Goal: Transaction & Acquisition: Purchase product/service

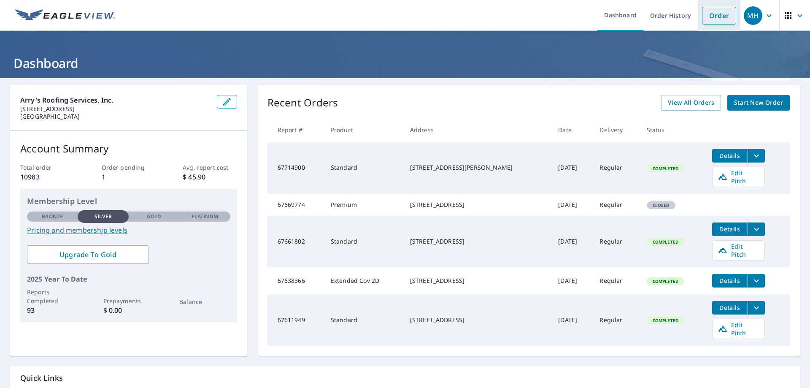
click at [706, 14] on link "Order" at bounding box center [719, 16] width 34 height 18
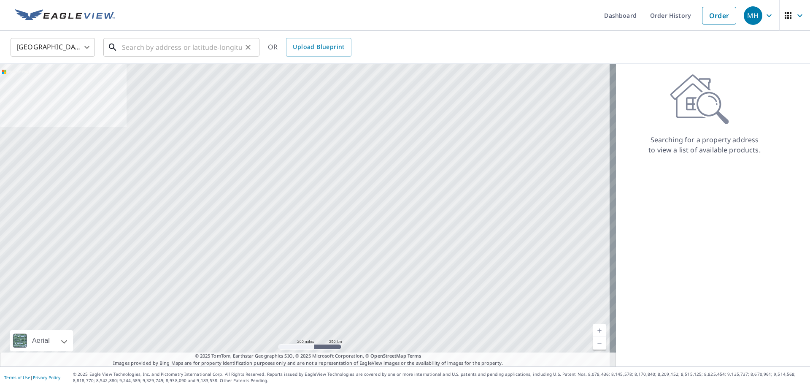
click at [210, 43] on input "text" at bounding box center [182, 47] width 120 height 24
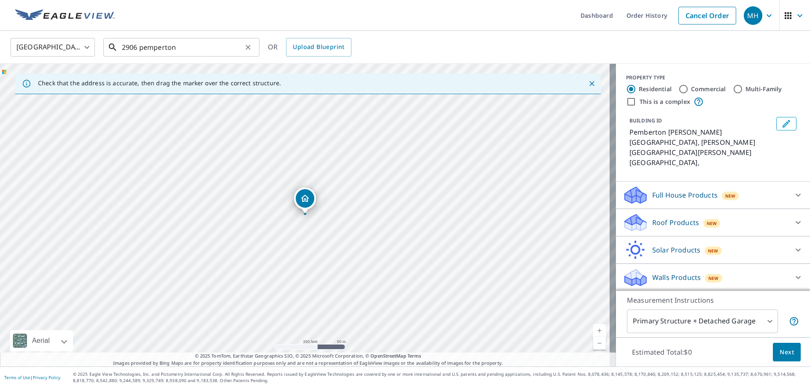
click at [183, 54] on input "2906 pemperton" at bounding box center [182, 47] width 120 height 24
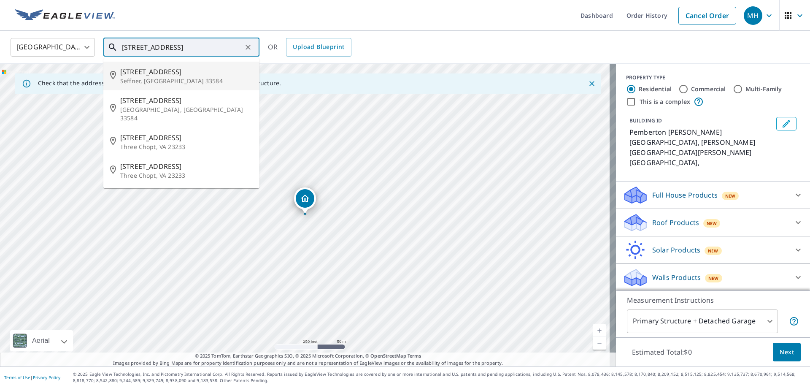
click at [189, 79] on p "Seffner, [GEOGRAPHIC_DATA] 33584" at bounding box center [186, 81] width 132 height 8
type input "[STREET_ADDRESS][PERSON_NAME]"
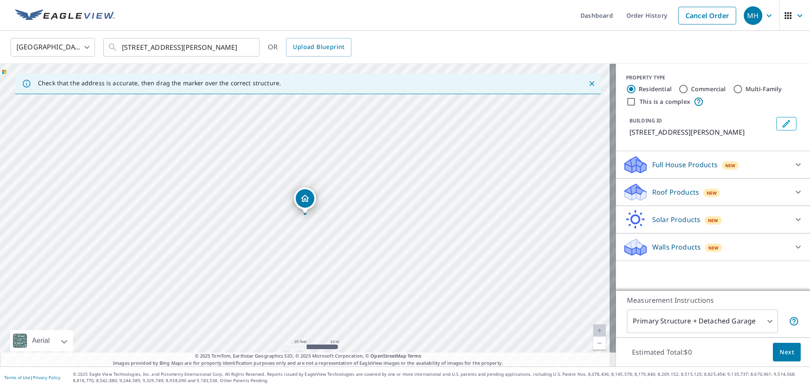
click at [723, 189] on div "Roof Products New" at bounding box center [705, 192] width 165 height 20
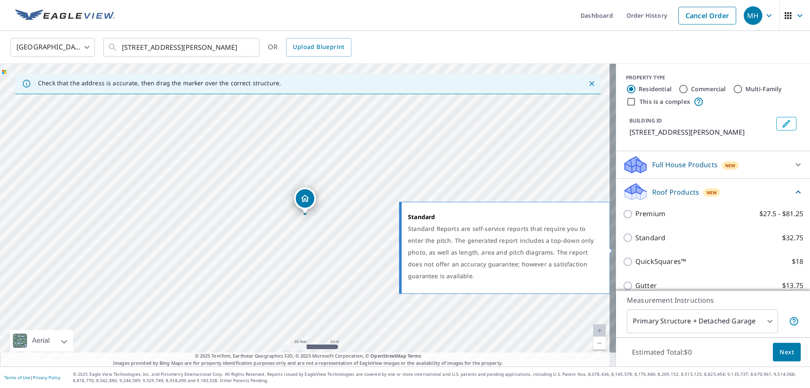
click at [623, 243] on input "Standard $32.75" at bounding box center [629, 237] width 13 height 10
checkbox input "true"
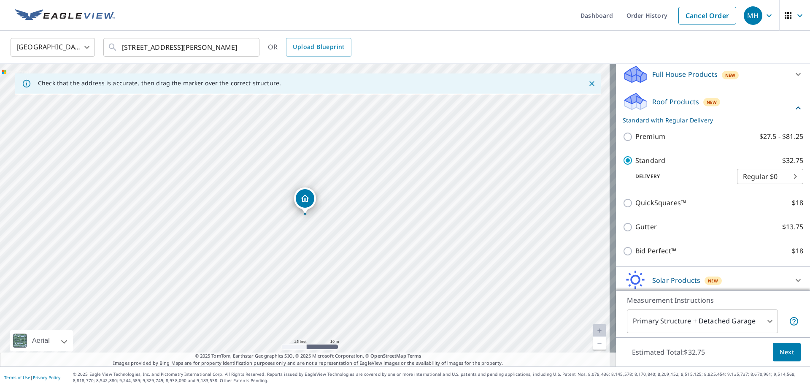
scroll to position [127, 0]
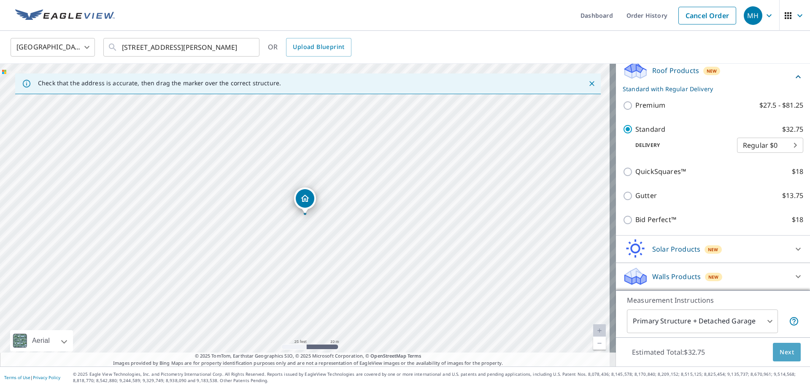
click at [785, 355] on span "Next" at bounding box center [786, 352] width 14 height 11
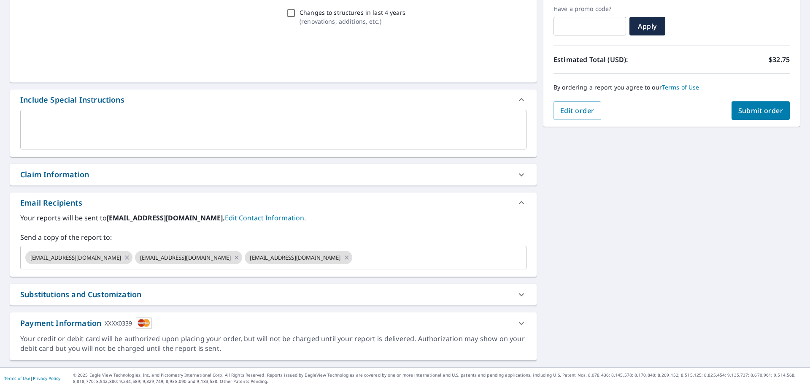
scroll to position [143, 0]
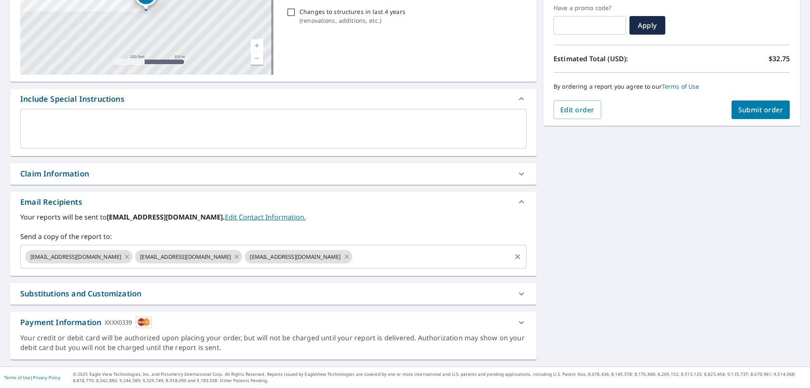
click at [353, 263] on input "text" at bounding box center [431, 256] width 156 height 16
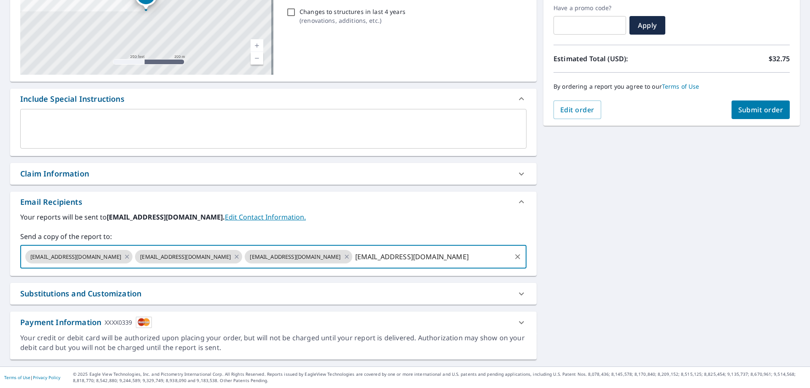
type input "[EMAIL_ADDRESS][DOMAIN_NAME]"
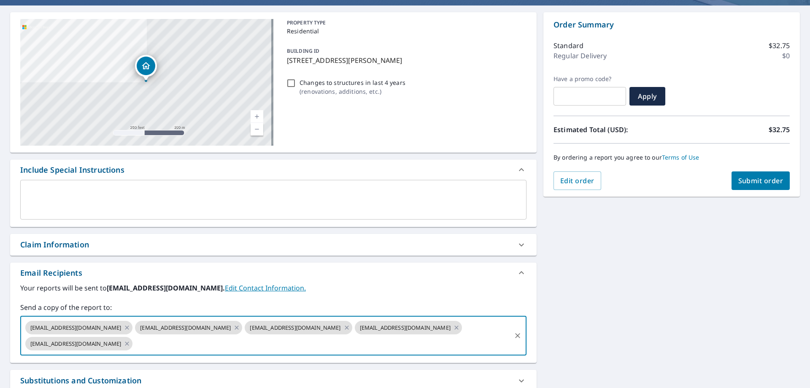
scroll to position [0, 0]
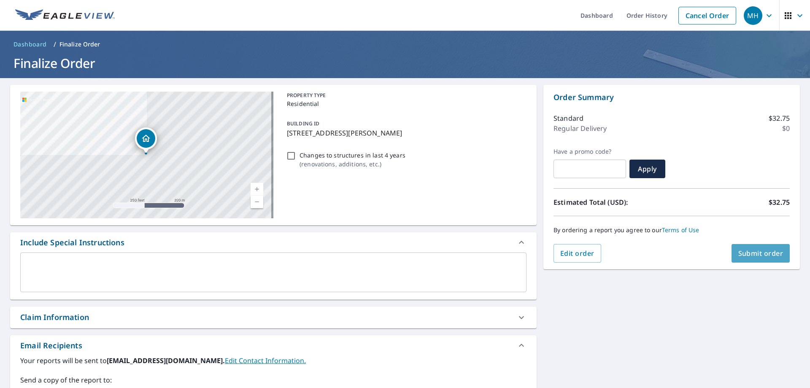
click at [744, 249] on span "Submit order" at bounding box center [760, 252] width 45 height 9
